Goal: Task Accomplishment & Management: Manage account settings

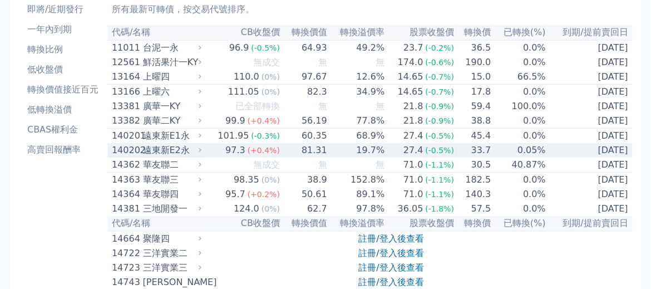
scroll to position [202, 0]
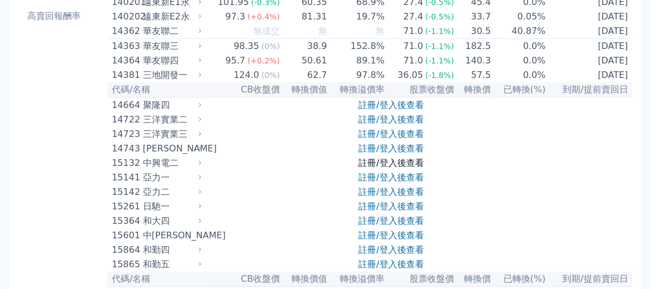
click at [389, 168] on link "註冊/登入後查看" at bounding box center [391, 162] width 65 height 11
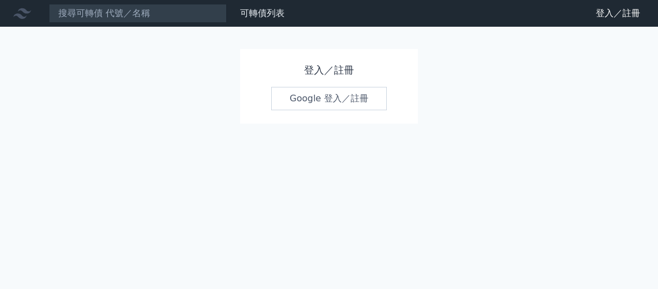
click at [301, 100] on link "Google 登入／註冊" at bounding box center [329, 98] width 116 height 23
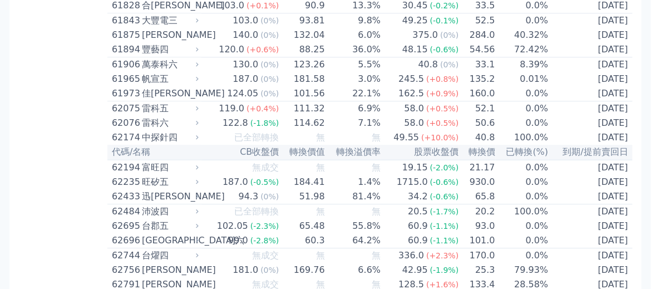
scroll to position [4449, 0]
